Goal: Find contact information: Find contact information

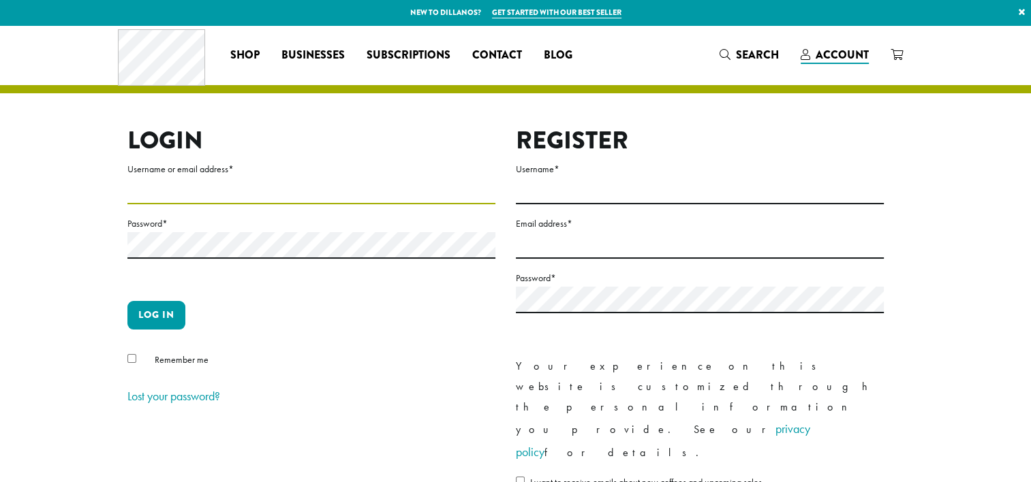
type input "**********"
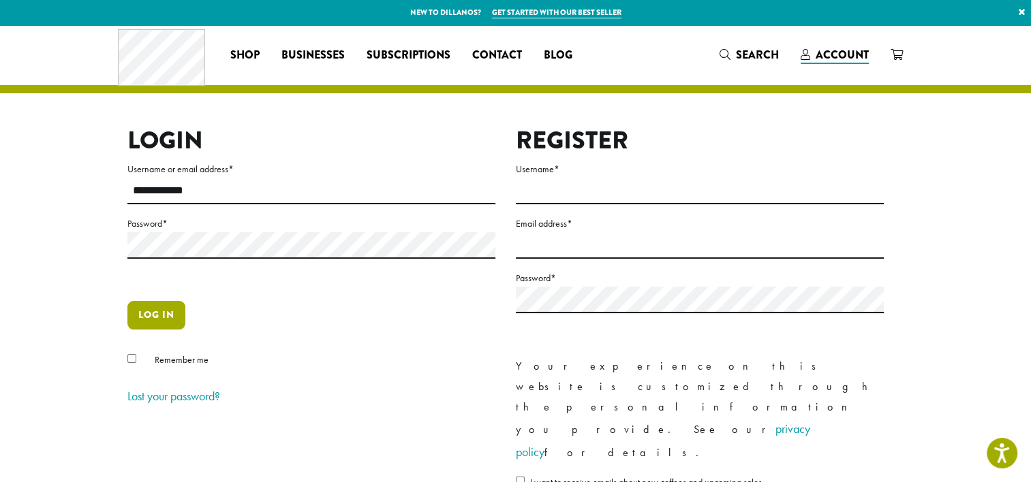
click at [170, 315] on button "Log in" at bounding box center [156, 315] width 58 height 29
click at [166, 319] on button "Log in" at bounding box center [156, 315] width 58 height 29
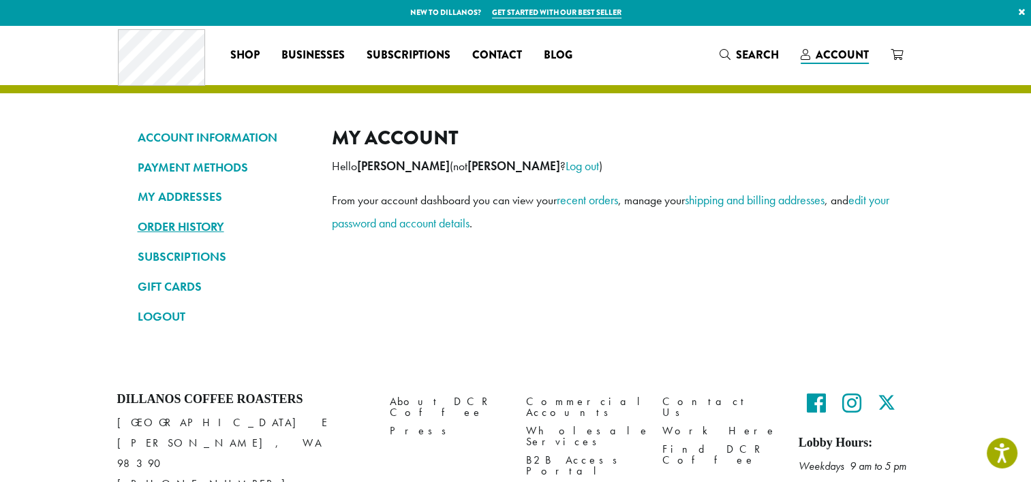
click at [191, 222] on link "ORDER HISTORY" at bounding box center [225, 226] width 174 height 23
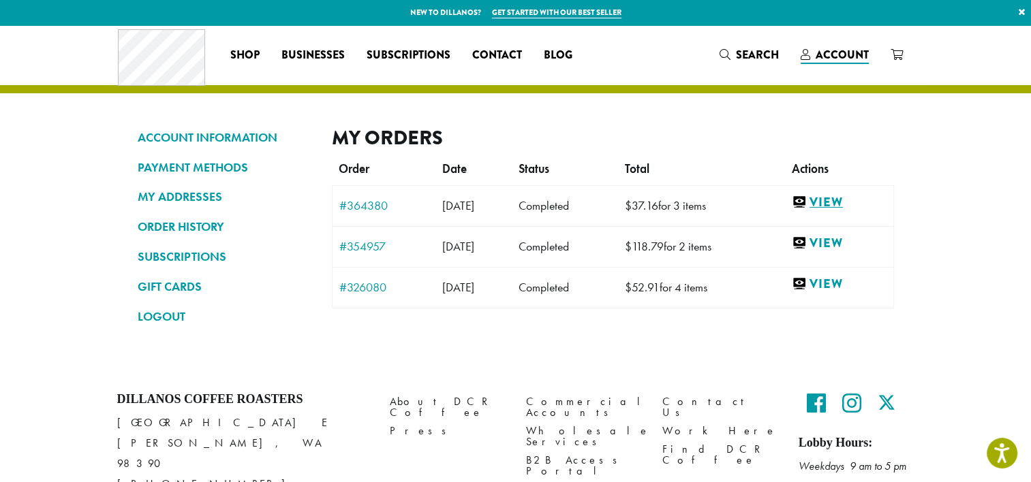
click at [820, 198] on link "View" at bounding box center [839, 202] width 95 height 17
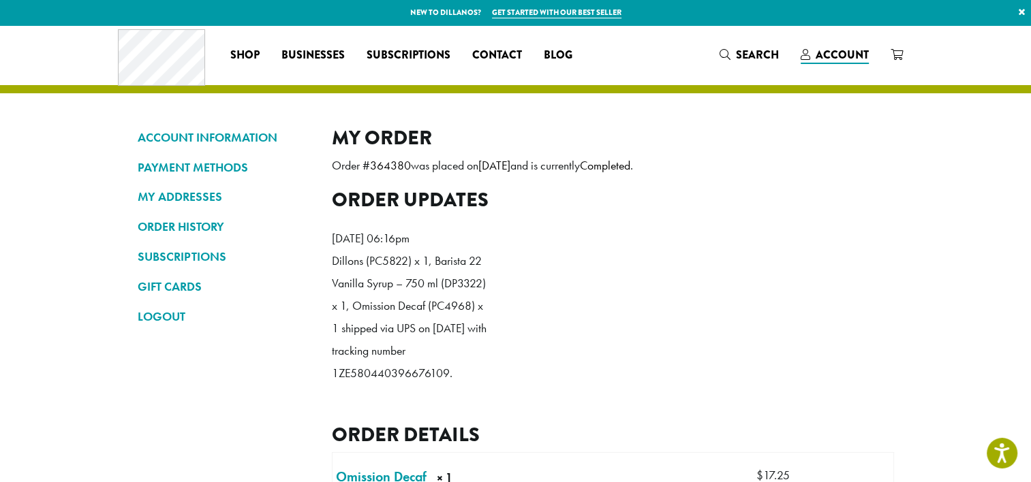
click at [396, 385] on p "Dillons (PC5822) x 1, Barista 22 Vanilla Syrup – 750 ml (DP3322) x 1, Omission …" at bounding box center [410, 317] width 157 height 135
drag, startPoint x: 448, startPoint y: 395, endPoint x: 335, endPoint y: 389, distance: 113.3
click at [335, 385] on p "Dillons (PC5822) x 1, Barista 22 Vanilla Syrup – 750 ml (DP3322) x 1, Omission …" at bounding box center [410, 317] width 157 height 135
copy p "1ZE580440396676109"
drag, startPoint x: 330, startPoint y: 164, endPoint x: 412, endPoint y: 172, distance: 82.2
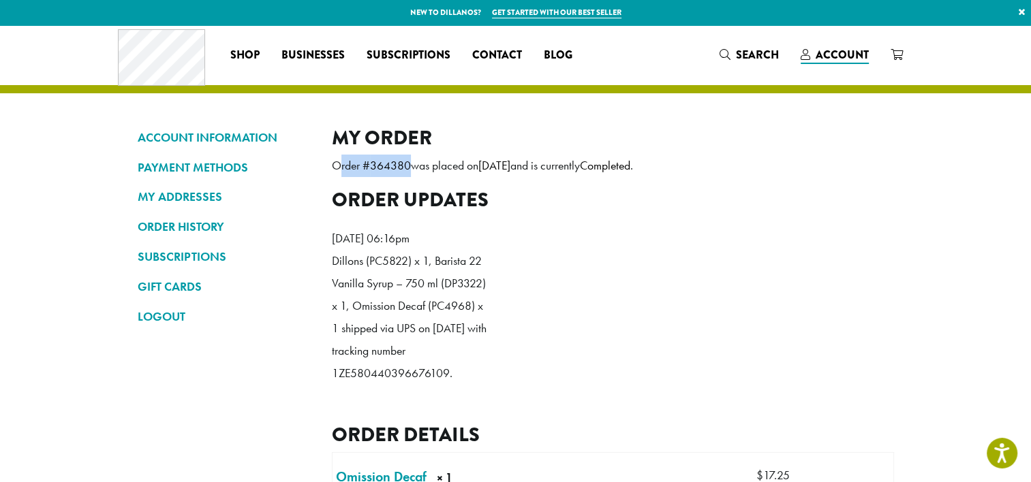
drag, startPoint x: 412, startPoint y: 172, endPoint x: 399, endPoint y: 168, distance: 12.7
copy p "Order # 364380"
click at [491, 52] on span "Contact" at bounding box center [497, 55] width 50 height 17
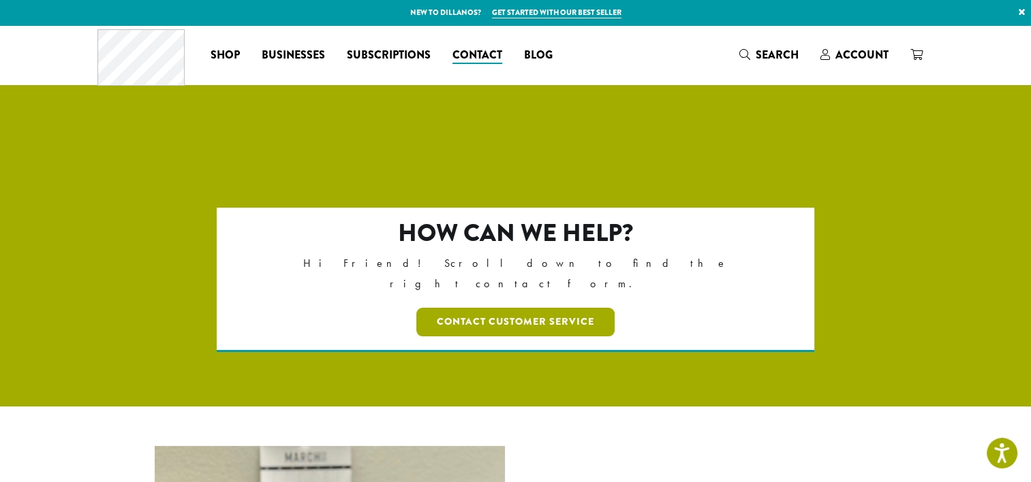
click at [498, 308] on link "Contact Customer Service" at bounding box center [515, 322] width 198 height 29
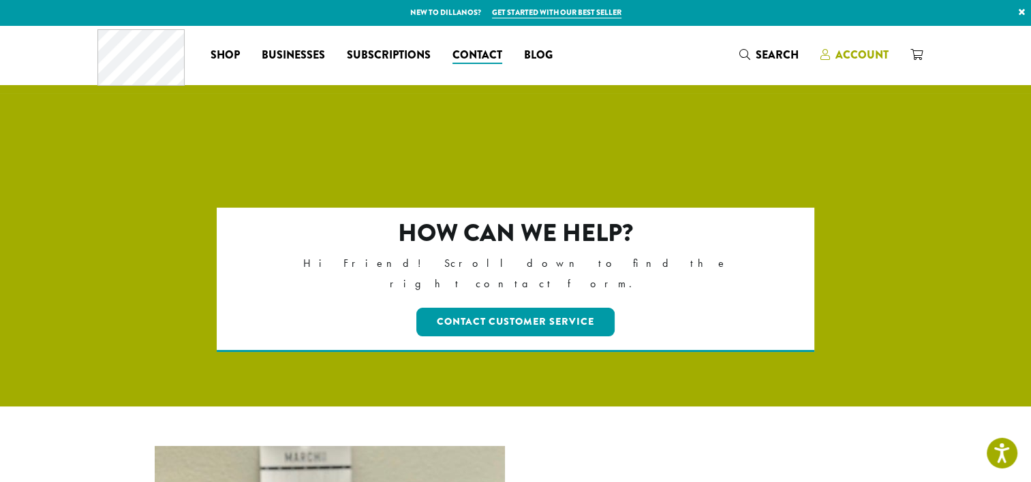
click at [842, 55] on span "Account" at bounding box center [861, 55] width 53 height 16
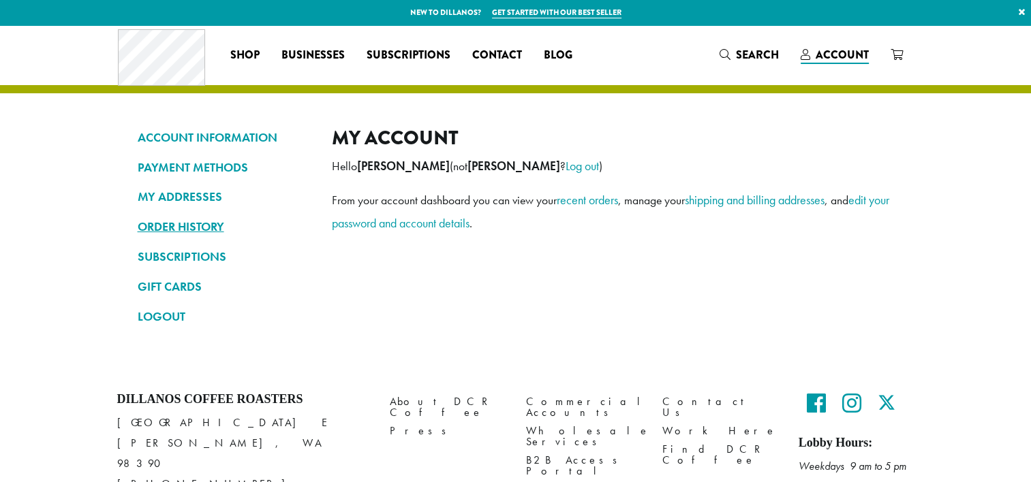
click at [207, 225] on link "ORDER HISTORY" at bounding box center [225, 226] width 174 height 23
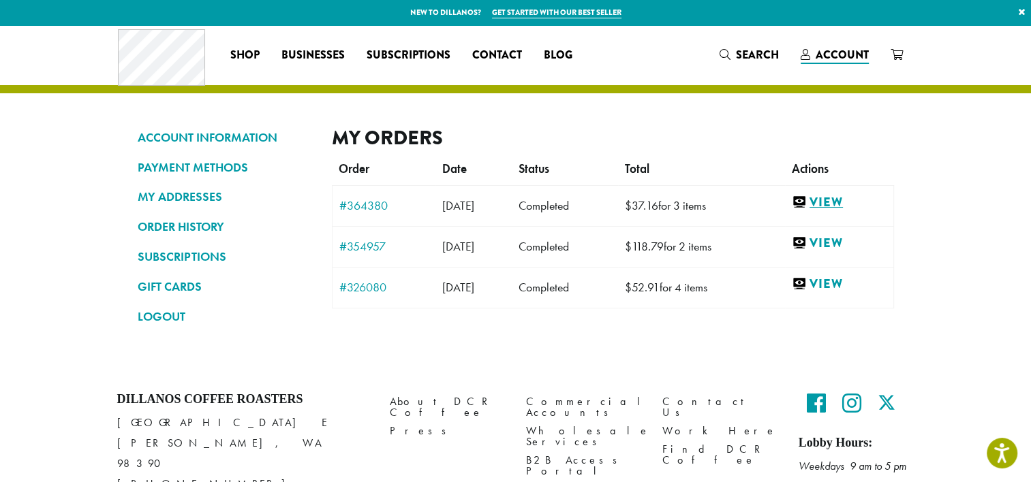
click at [846, 202] on link "View" at bounding box center [839, 202] width 95 height 17
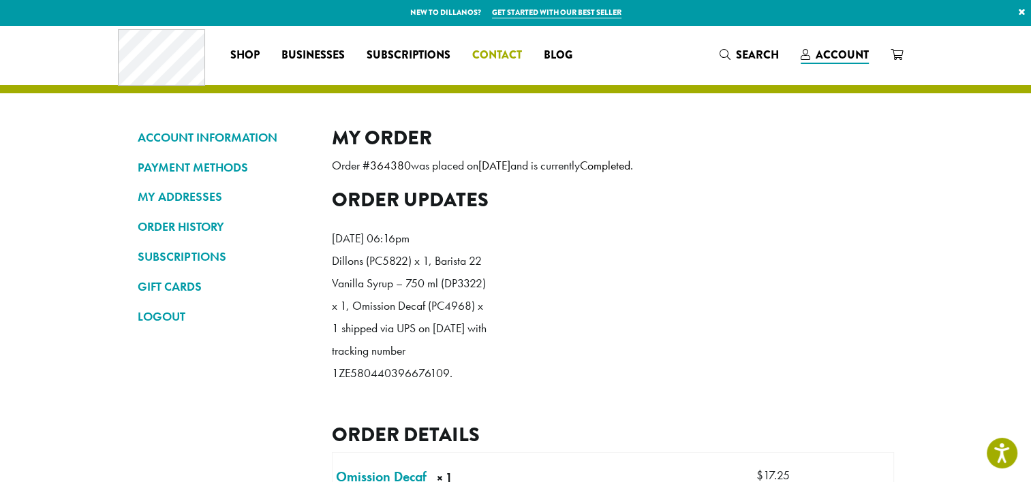
click at [488, 45] on link "Contact" at bounding box center [497, 55] width 72 height 22
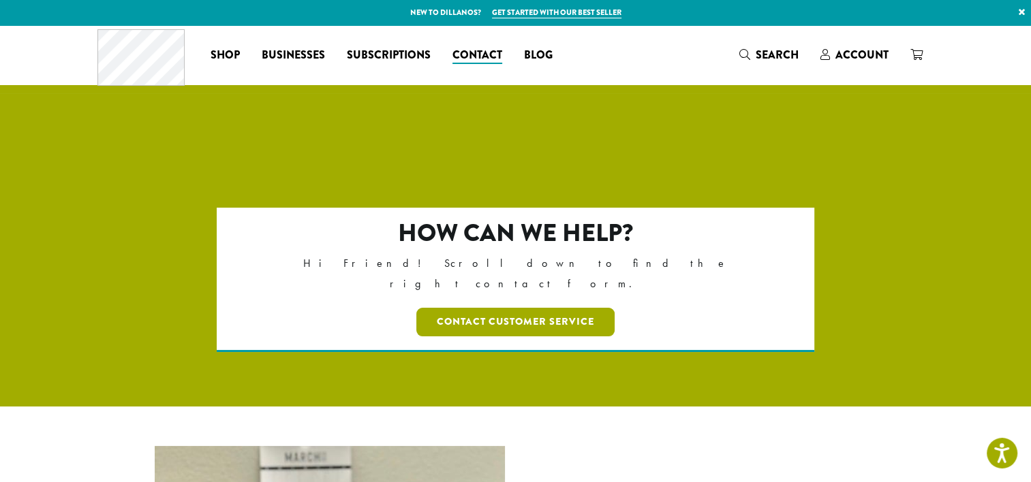
click at [471, 308] on link "Contact Customer Service" at bounding box center [515, 322] width 198 height 29
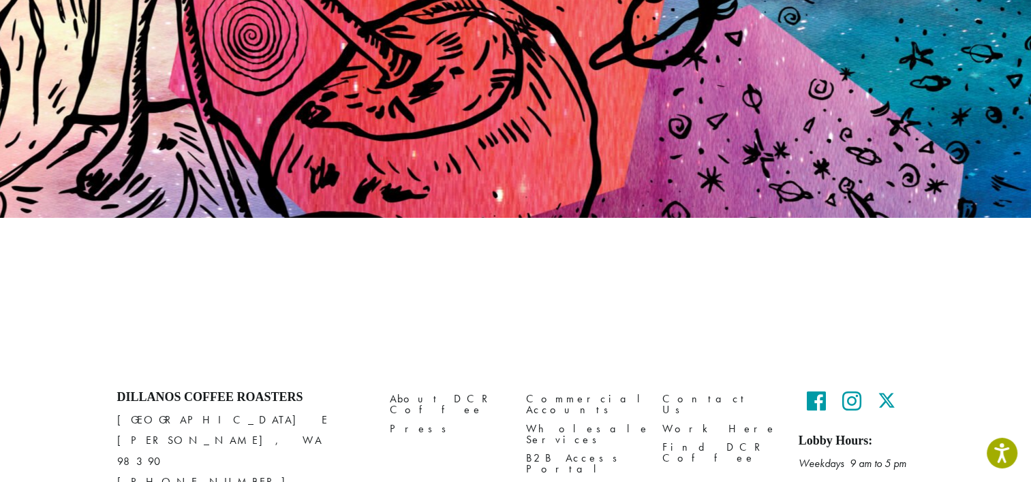
scroll to position [174, 0]
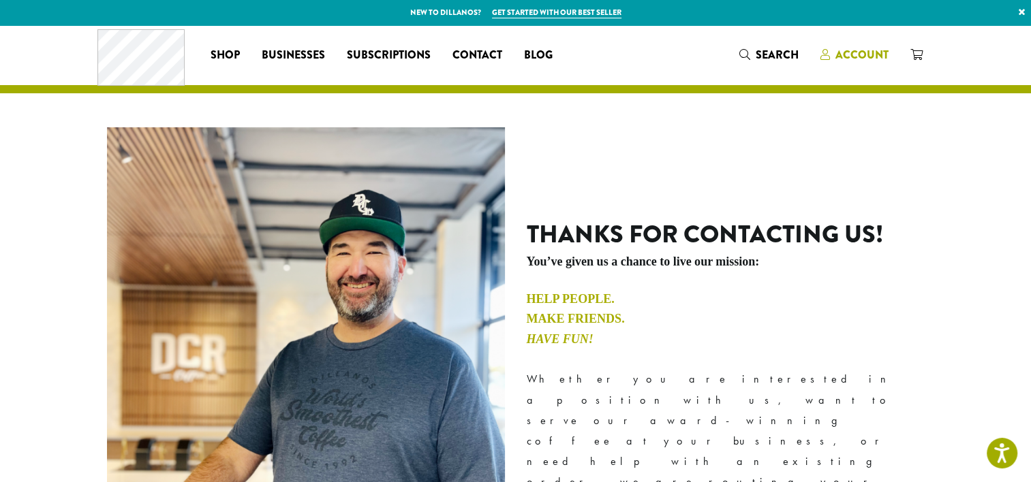
click at [855, 55] on span "Account" at bounding box center [861, 55] width 53 height 16
